Goal: Task Accomplishment & Management: Use online tool/utility

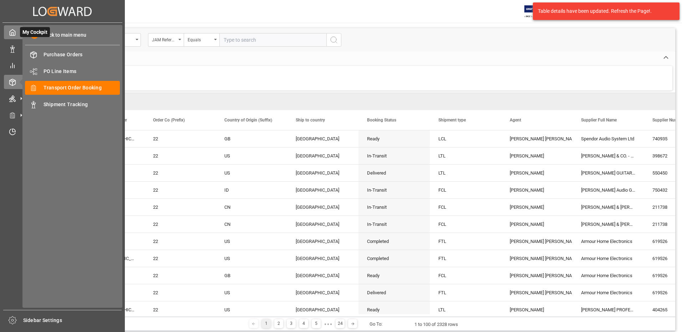
click at [15, 33] on icon at bounding box center [12, 33] width 5 height 6
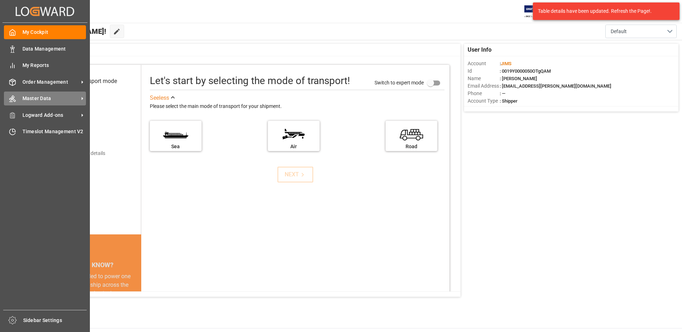
click at [60, 99] on span "Master Data" at bounding box center [50, 98] width 56 height 7
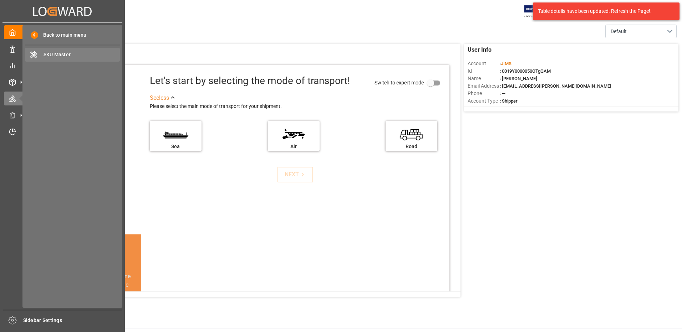
click at [61, 54] on span "SKU Master" at bounding box center [81, 54] width 77 height 7
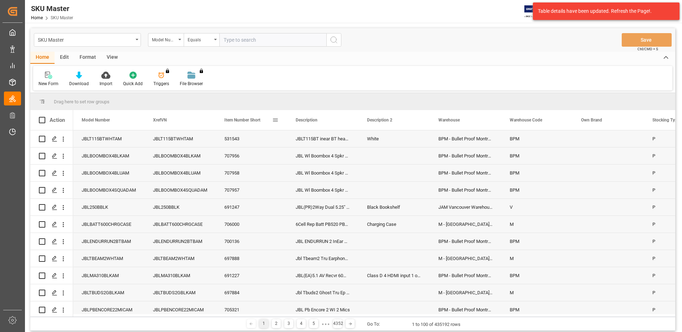
click at [273, 122] on span at bounding box center [275, 120] width 6 height 6
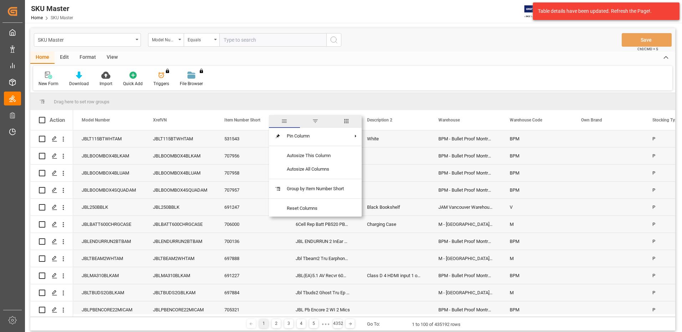
click at [315, 122] on span "filter" at bounding box center [315, 121] width 6 height 6
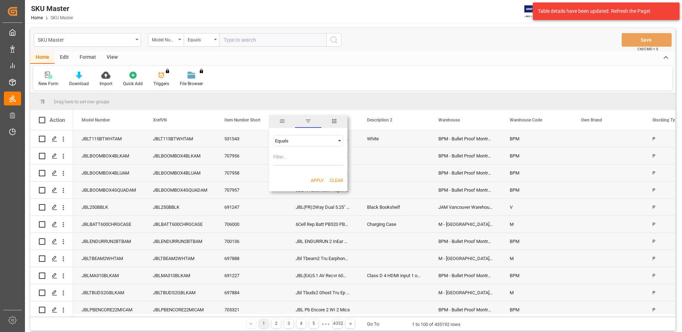
click at [337, 121] on span "columns" at bounding box center [334, 121] width 6 height 6
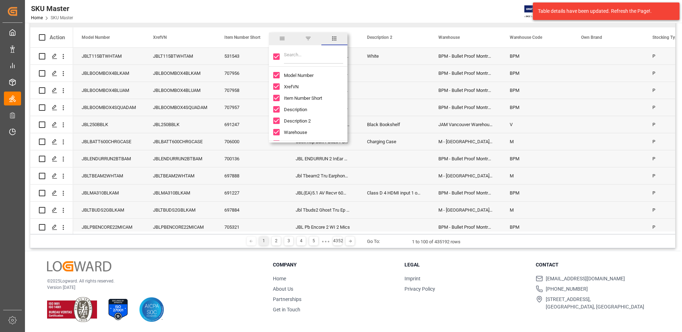
click at [277, 54] on input "Toggle Select All Columns" at bounding box center [276, 56] width 6 height 6
checkbox input "false"
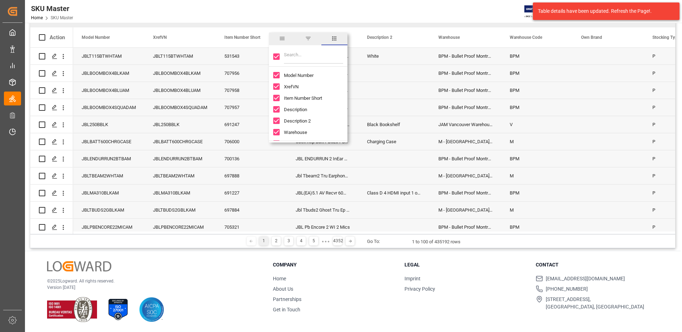
checkbox input "false"
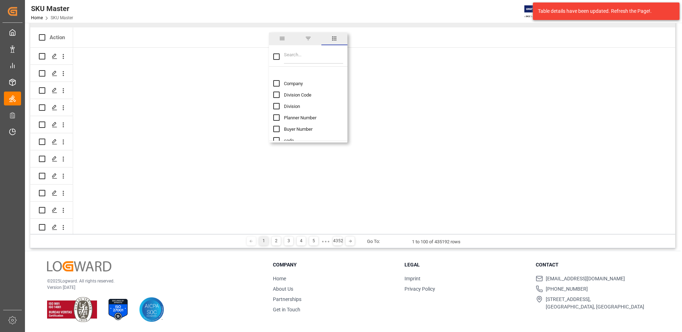
scroll to position [107, 0]
click at [276, 94] on input "Division column toggle visibility (hidden)" at bounding box center [276, 94] width 6 height 6
checkbox input "true"
checkbox input "false"
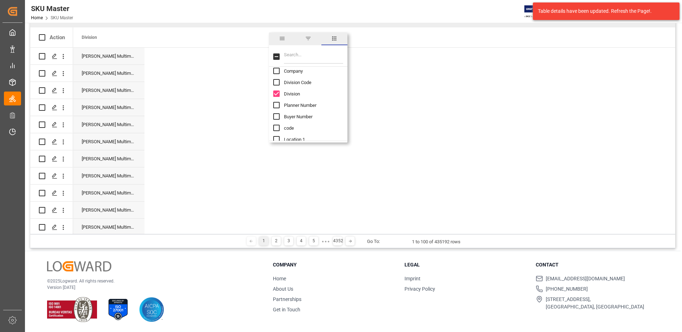
click at [276, 83] on input "Division Code column toggle visibility (hidden)" at bounding box center [276, 82] width 6 height 6
checkbox input "true"
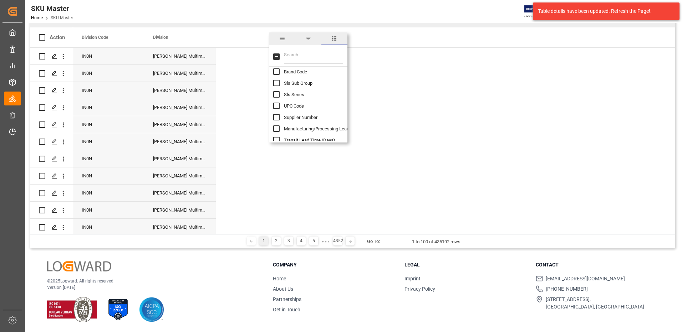
scroll to position [250, 0]
click at [277, 98] on input "Supplier Number column toggle visibility (hidden)" at bounding box center [276, 99] width 6 height 6
checkbox input "true"
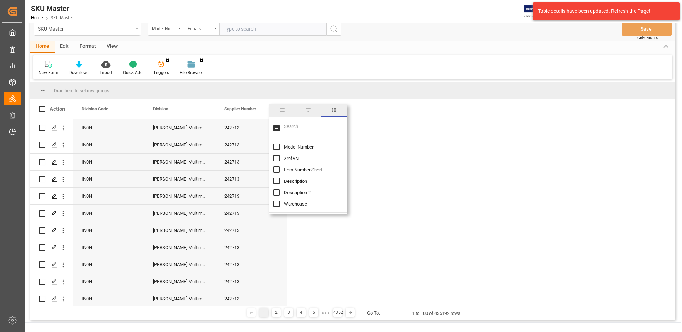
scroll to position [0, 0]
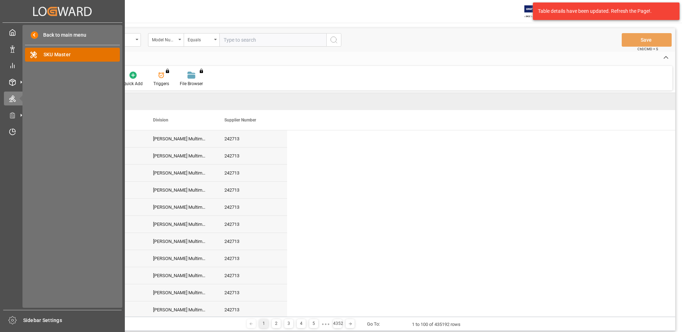
click at [58, 54] on span "SKU Master" at bounding box center [81, 54] width 77 height 7
click at [9, 35] on icon at bounding box center [12, 32] width 7 height 7
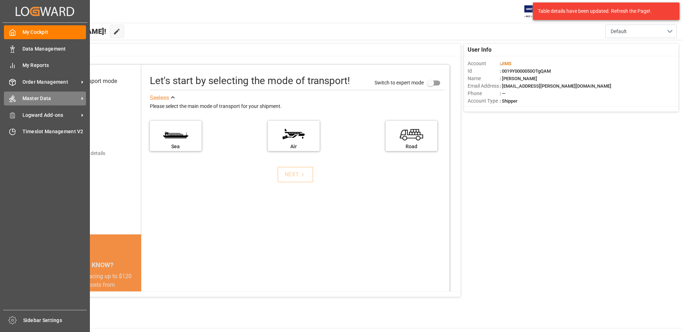
click at [40, 97] on span "Master Data" at bounding box center [50, 98] width 56 height 7
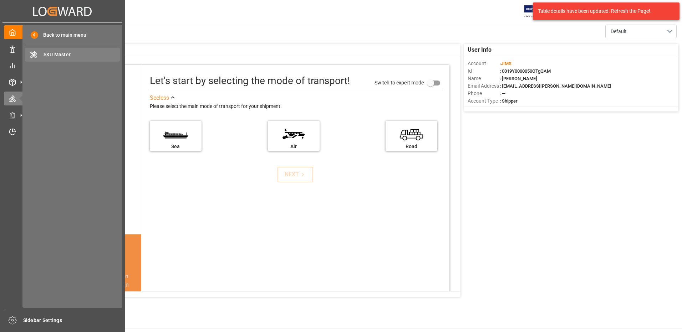
click at [67, 54] on span "SKU Master" at bounding box center [81, 54] width 77 height 7
